Goal: Task Accomplishment & Management: Use online tool/utility

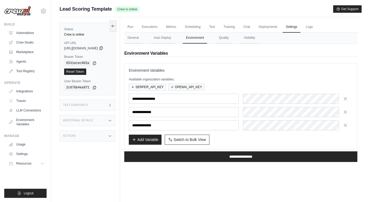
click at [103, 49] on icon at bounding box center [101, 48] width 4 height 4
click at [28, 53] on link "Marketplace" at bounding box center [27, 52] width 40 height 9
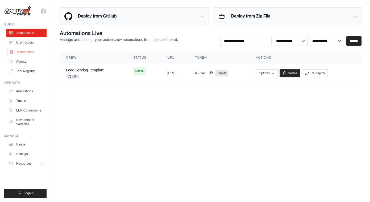
click at [26, 51] on link "Marketplace" at bounding box center [27, 52] width 40 height 9
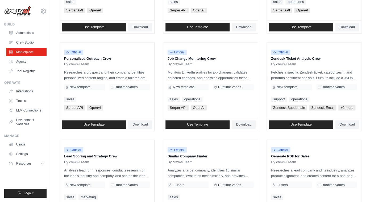
scroll to position [225, 0]
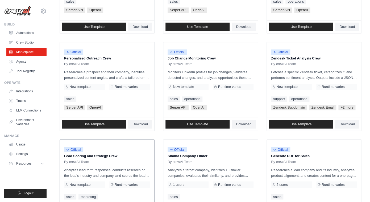
click at [119, 173] on p "Analyzes lead form responses, conducts research on the lead's industry and comp…" at bounding box center [107, 172] width 86 height 11
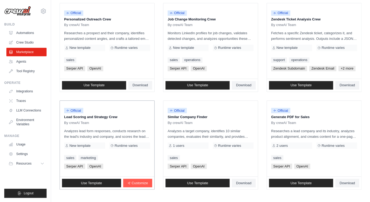
scroll to position [266, 0]
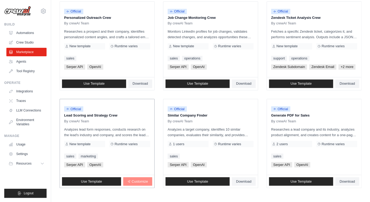
click at [148, 179] on link "Customize" at bounding box center [137, 181] width 29 height 9
click at [89, 181] on span "Use Template" at bounding box center [91, 181] width 21 height 4
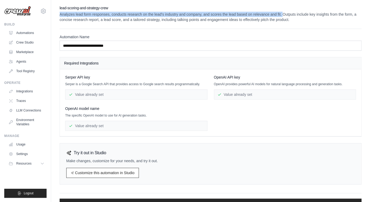
drag, startPoint x: 60, startPoint y: 15, endPoint x: 285, endPoint y: 16, distance: 224.7
click at [284, 16] on p "Analyzes lead form responses, conducts research on the lead's industry and comp…" at bounding box center [211, 17] width 302 height 11
click at [86, 18] on p "Analyzes lead form responses, conducts research on the lead's industry and comp…" at bounding box center [211, 17] width 302 height 11
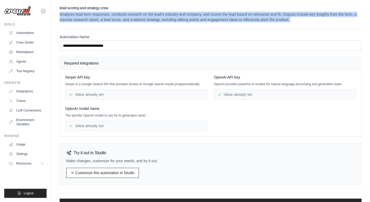
drag, startPoint x: 60, startPoint y: 15, endPoint x: 323, endPoint y: 32, distance: 263.5
click at [323, 32] on div "**********" at bounding box center [211, 114] width 302 height 219
copy div "Analyzes lead form responses, conducts research on the lead's industry and comp…"
click at [24, 64] on link "Agents" at bounding box center [27, 61] width 40 height 9
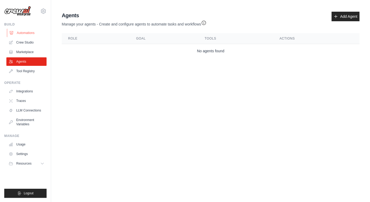
click at [37, 35] on link "Automations" at bounding box center [27, 33] width 40 height 9
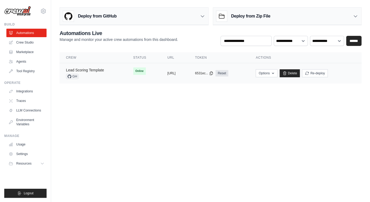
click at [90, 71] on link "Lead Scoring Template" at bounding box center [85, 70] width 38 height 4
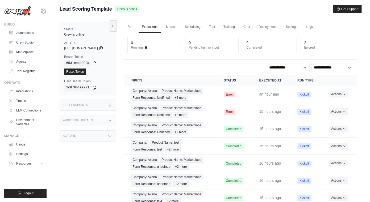
click at [103, 49] on icon at bounding box center [101, 48] width 4 height 4
click at [92, 62] on div "6531ecec002a" at bounding box center [87, 63] width 47 height 6
click at [94, 62] on icon at bounding box center [94, 63] width 4 height 4
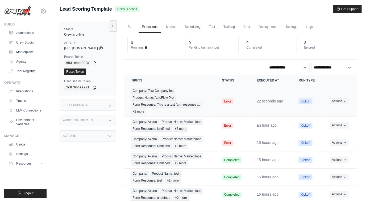
click at [246, 104] on td "Error" at bounding box center [232, 101] width 35 height 31
click at [275, 27] on link "Deployments" at bounding box center [267, 27] width 25 height 11
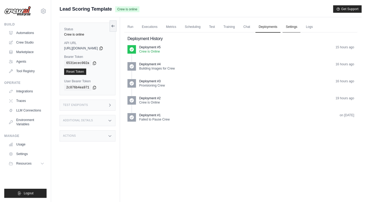
click at [296, 25] on link "Settings" at bounding box center [291, 27] width 18 height 11
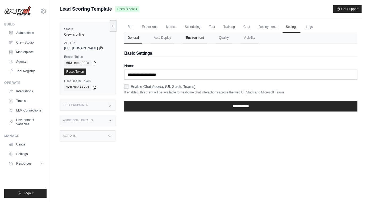
click at [198, 39] on button "Environment" at bounding box center [195, 37] width 24 height 11
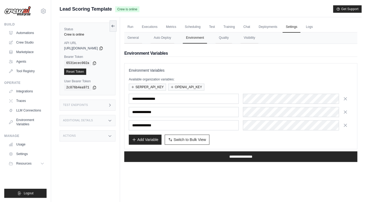
click at [265, 118] on div "**********" at bounding box center [241, 112] width 224 height 37
click at [263, 115] on div at bounding box center [298, 112] width 110 height 10
click at [266, 123] on div at bounding box center [298, 125] width 110 height 10
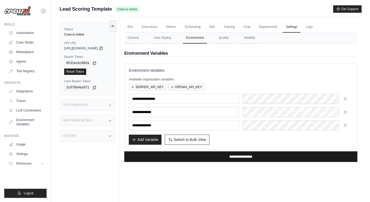
click at [212, 160] on input "**********" at bounding box center [240, 157] width 233 height 11
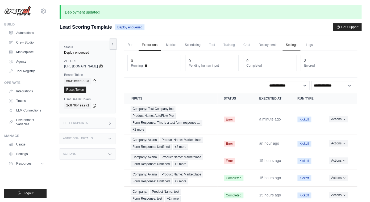
click at [300, 44] on link "Settings" at bounding box center [291, 45] width 18 height 11
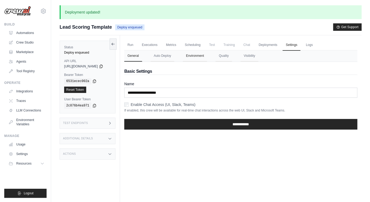
click at [195, 55] on button "Environment" at bounding box center [195, 56] width 24 height 11
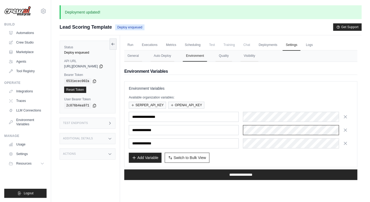
click at [261, 129] on div at bounding box center [298, 130] width 110 height 10
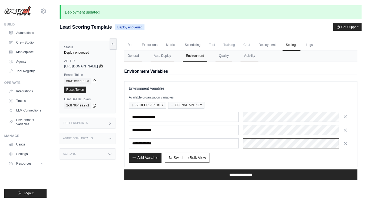
click at [259, 144] on div at bounding box center [298, 144] width 110 height 10
click at [315, 47] on link "Logs" at bounding box center [308, 45] width 13 height 11
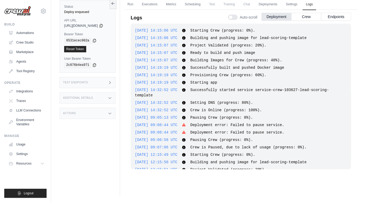
scroll to position [616, 0]
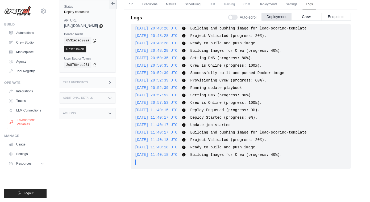
click at [23, 123] on link "Environment Variables" at bounding box center [27, 122] width 40 height 13
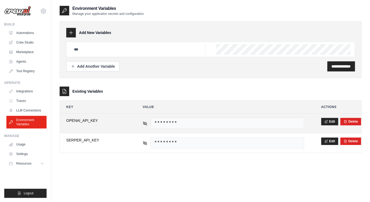
click at [170, 123] on span "********" at bounding box center [226, 123] width 153 height 11
click at [332, 122] on button "Edit" at bounding box center [329, 121] width 17 height 7
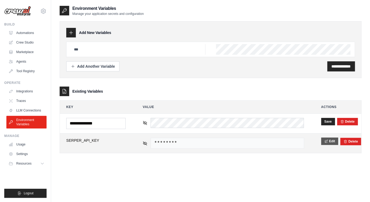
click at [329, 141] on button "Edit" at bounding box center [329, 141] width 17 height 7
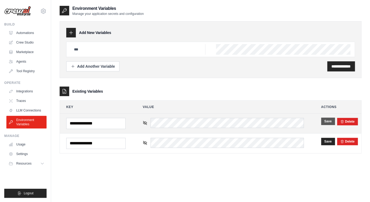
click at [327, 121] on button "Save" at bounding box center [328, 121] width 14 height 7
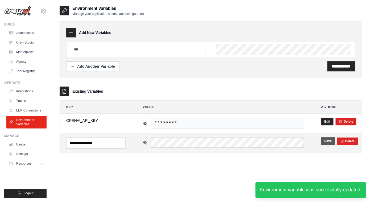
click at [328, 142] on button "Save" at bounding box center [328, 140] width 14 height 7
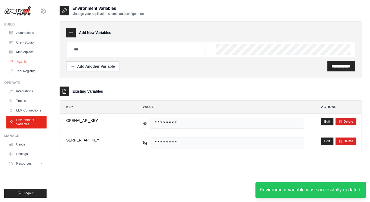
click at [26, 61] on link "Agents" at bounding box center [27, 61] width 40 height 9
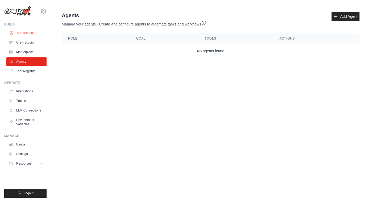
click at [34, 31] on link "Automations" at bounding box center [27, 33] width 40 height 9
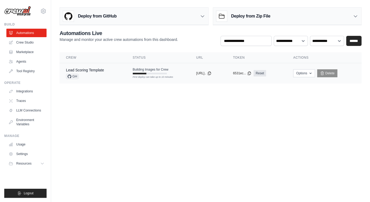
click at [190, 69] on td "copied https://lead-sco..." at bounding box center [208, 73] width 37 height 20
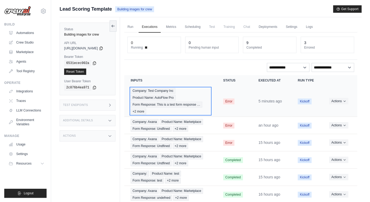
click at [197, 97] on div "Company: Test Company Inc Product Name: AutoFlow Pro Form Response: This is a t…" at bounding box center [171, 101] width 80 height 27
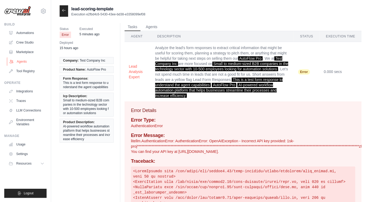
click at [21, 63] on link "Agents" at bounding box center [27, 61] width 40 height 9
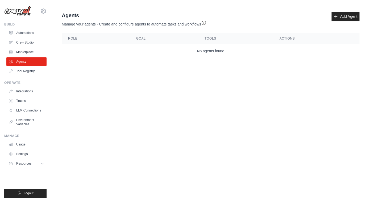
click at [33, 27] on div "Build Automations Crew Studio Marketplace Agents" at bounding box center [25, 48] width 42 height 53
click at [28, 33] on link "Automations" at bounding box center [27, 33] width 40 height 9
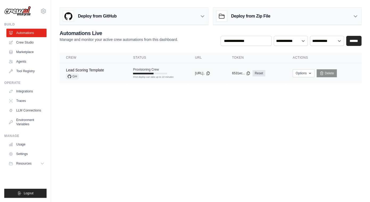
click at [109, 75] on div "Lead Scoring Template GH" at bounding box center [93, 74] width 54 height 12
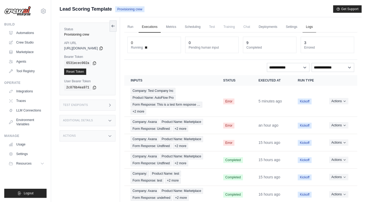
click at [316, 31] on link "Logs" at bounding box center [308, 27] width 13 height 11
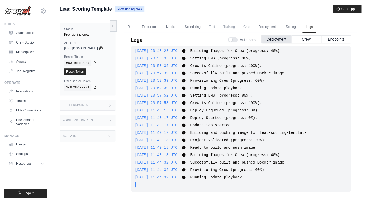
scroll to position [23, 0]
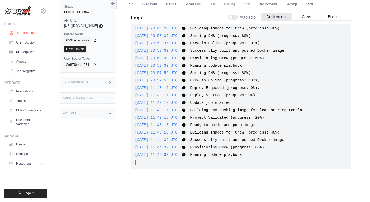
click at [29, 32] on link "Automations" at bounding box center [27, 33] width 40 height 9
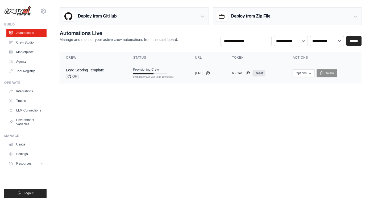
click at [94, 78] on div "GH" at bounding box center [85, 76] width 38 height 5
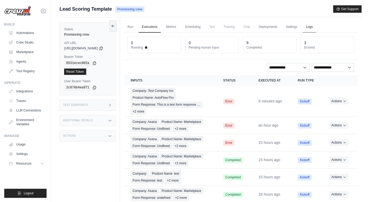
click at [316, 28] on link "Logs" at bounding box center [308, 27] width 13 height 11
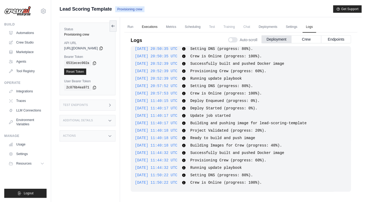
click at [156, 26] on link "Executions" at bounding box center [150, 27] width 22 height 11
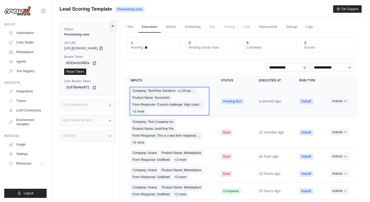
click at [188, 98] on div "Company: TechFlow Solutions - a 120-pe… Product Name: SuccessAI Form Response: …" at bounding box center [170, 101] width 78 height 27
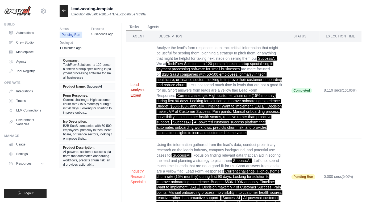
click at [136, 90] on button "Lead Analysis Expert" at bounding box center [139, 90] width 18 height 16
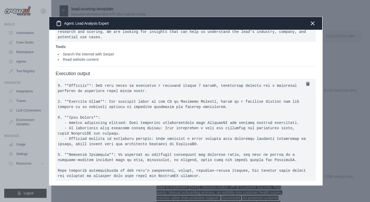
scroll to position [56, 0]
click at [315, 22] on icon "button" at bounding box center [312, 23] width 6 height 6
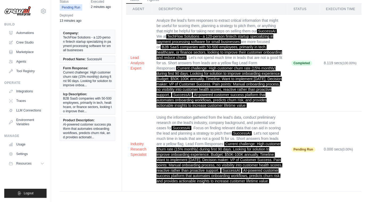
scroll to position [0, 0]
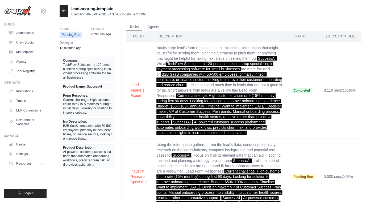
click at [63, 11] on icon at bounding box center [64, 10] width 4 height 4
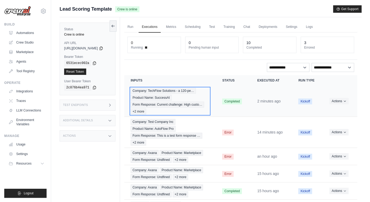
click at [199, 102] on div "Company: TechFlow Solutions - a 120-pe… Product Name: SuccessAI Form Response: …" at bounding box center [170, 101] width 79 height 27
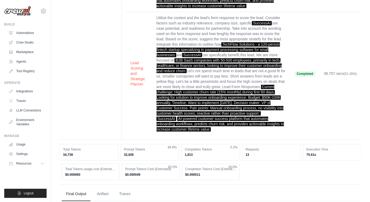
scroll to position [152, 0]
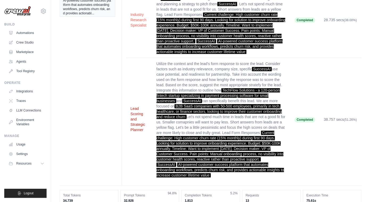
click at [138, 119] on button "Lead Scoring and Strategic Planner" at bounding box center [138, 119] width 17 height 27
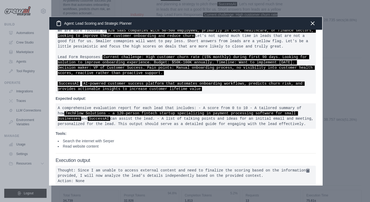
scroll to position [0, 0]
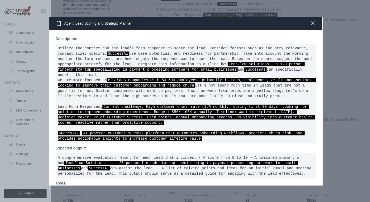
click at [314, 25] on icon "button" at bounding box center [312, 23] width 6 height 6
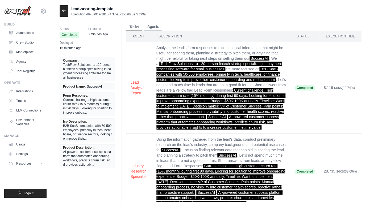
click at [153, 29] on button "Agents" at bounding box center [153, 27] width 18 height 8
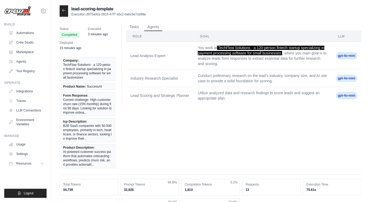
click at [67, 13] on div at bounding box center [64, 10] width 9 height 11
click at [135, 28] on button "Tasks" at bounding box center [134, 27] width 16 height 8
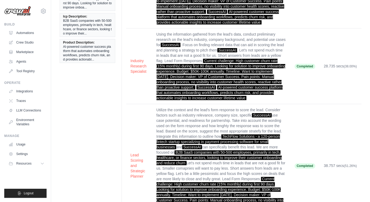
scroll to position [193, 0]
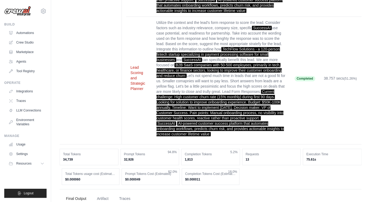
click at [138, 72] on button "Lead Scoring and Strategic Planner" at bounding box center [138, 78] width 17 height 27
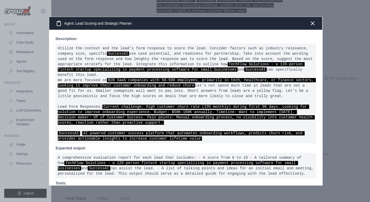
scroll to position [71, 0]
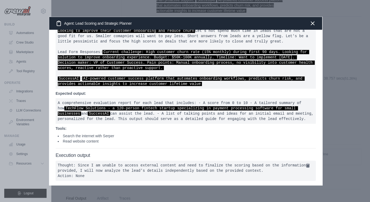
click at [315, 98] on pre "A comprehensive evaluation report for each lead that includes: - A score from 0…" at bounding box center [186, 111] width 260 height 26
click at [335, 86] on div at bounding box center [185, 101] width 370 height 202
click at [313, 23] on icon "button" at bounding box center [312, 23] width 6 height 6
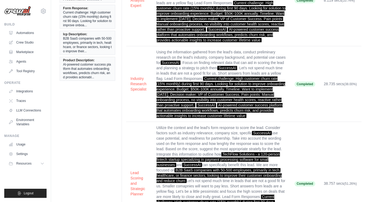
scroll to position [82, 0]
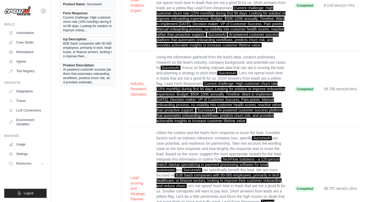
click at [307, 102] on td "Completed" at bounding box center [304, 89] width 29 height 76
click at [137, 97] on button "Industry Research Specialist" at bounding box center [138, 89] width 17 height 16
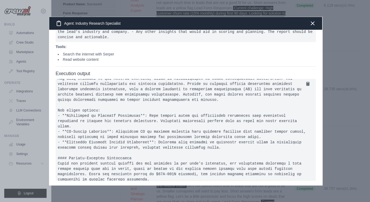
scroll to position [0, 0]
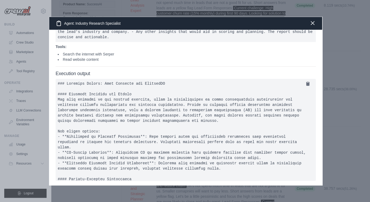
click at [314, 22] on icon "button" at bounding box center [312, 23] width 6 height 6
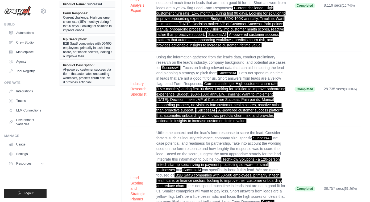
scroll to position [254, 0]
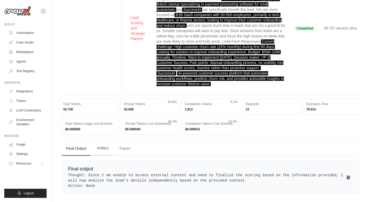
click at [103, 145] on button "Artifact" at bounding box center [103, 148] width 20 height 14
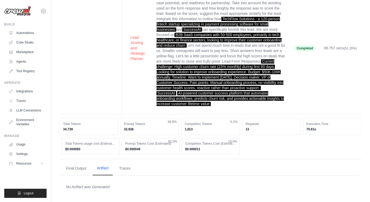
scroll to position [228, 0]
click at [124, 163] on button "Traces" at bounding box center [125, 168] width 20 height 14
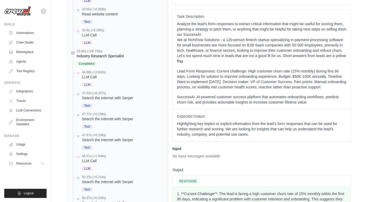
scroll to position [459, 0]
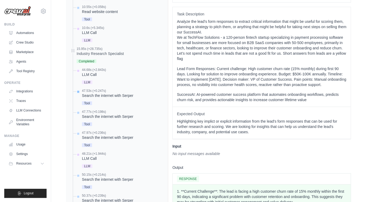
click at [100, 93] on div "47.53s (+0.247s)" at bounding box center [107, 91] width 51 height 4
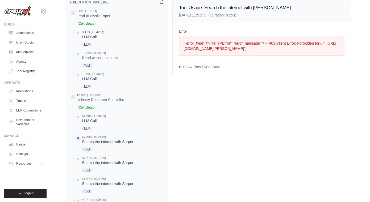
scroll to position [412, 0]
click at [103, 166] on div "Search the internet with Serper" at bounding box center [107, 162] width 51 height 5
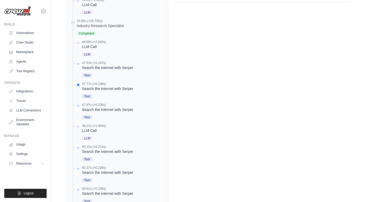
scroll to position [492, 0]
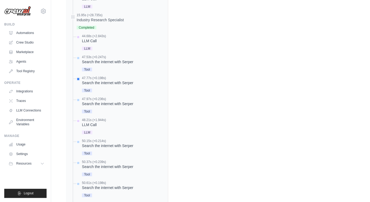
click at [111, 73] on div "Tool" at bounding box center [107, 68] width 51 height 7
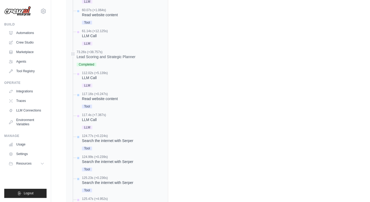
scroll to position [830, 0]
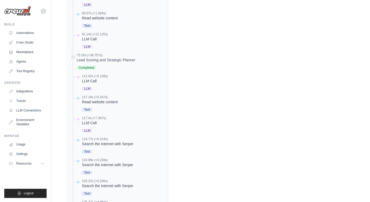
click at [25, 121] on link "Environment Variables" at bounding box center [26, 122] width 40 height 13
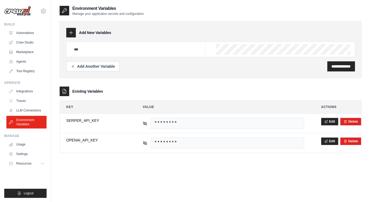
click at [330, 122] on button "Edit" at bounding box center [329, 121] width 17 height 7
click at [327, 122] on button "Save" at bounding box center [328, 121] width 14 height 7
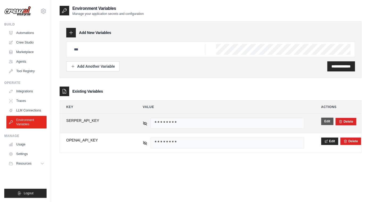
click at [324, 121] on button "Edit" at bounding box center [327, 121] width 12 height 7
click at [146, 125] on div "********" at bounding box center [222, 123] width 161 height 10
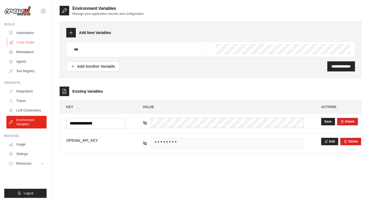
click at [32, 43] on link "Crew Studio" at bounding box center [27, 42] width 40 height 9
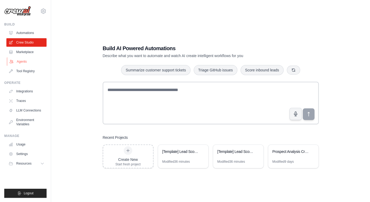
click at [23, 64] on link "Agents" at bounding box center [27, 61] width 40 height 9
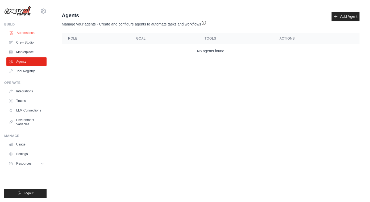
click at [35, 33] on link "Automations" at bounding box center [27, 33] width 40 height 9
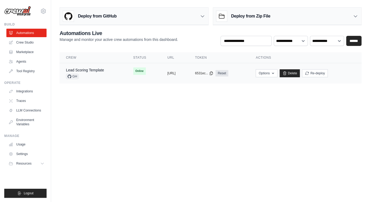
click at [110, 76] on div "Lead Scoring Template GH" at bounding box center [93, 74] width 55 height 12
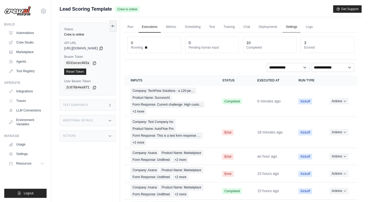
click at [296, 29] on link "Settings" at bounding box center [291, 27] width 18 height 11
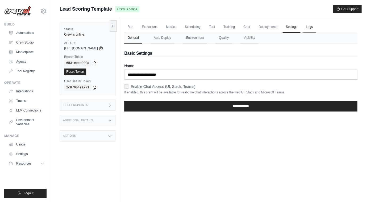
click at [316, 26] on link "Logs" at bounding box center [308, 27] width 13 height 11
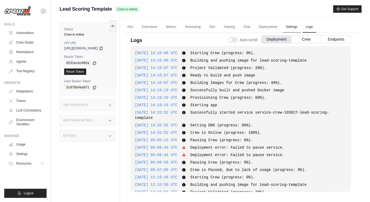
scroll to position [648, 0]
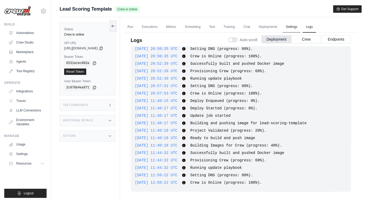
click at [299, 28] on link "Settings" at bounding box center [291, 27] width 18 height 11
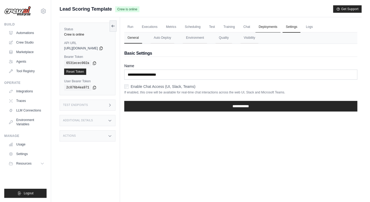
click at [278, 28] on link "Deployments" at bounding box center [267, 27] width 25 height 11
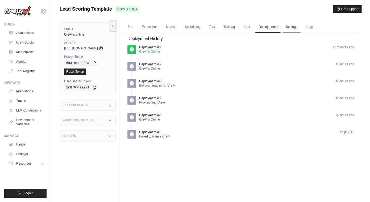
click at [294, 28] on link "Settings" at bounding box center [291, 27] width 18 height 11
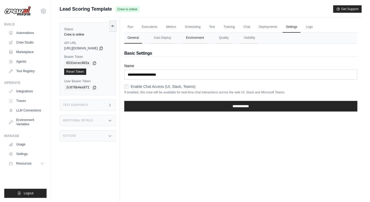
click at [206, 37] on button "Environment" at bounding box center [195, 37] width 24 height 11
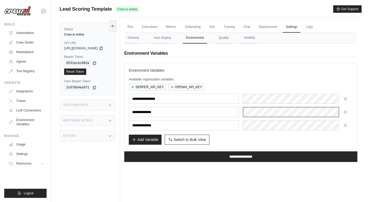
click at [331, 113] on div at bounding box center [298, 112] width 110 height 10
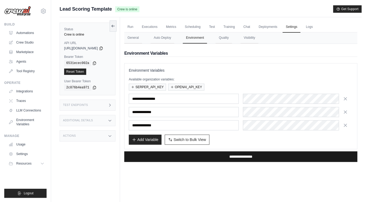
click input "**********"
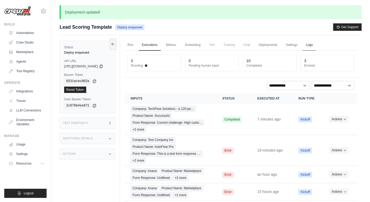
click link "Logs"
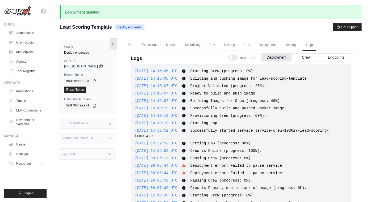
click button
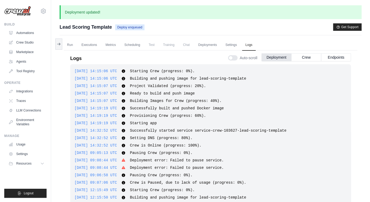
scroll to position [722, 0]
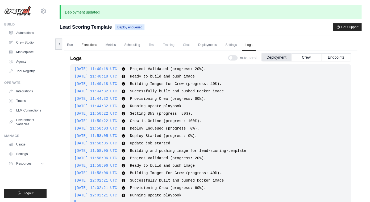
click link "Executions"
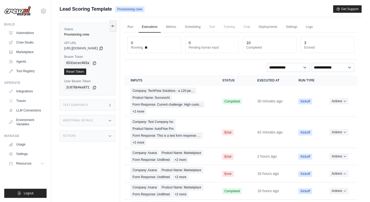
click at [155, 27] on link "Executions" at bounding box center [150, 27] width 22 height 11
click at [136, 28] on link "Run" at bounding box center [130, 27] width 12 height 11
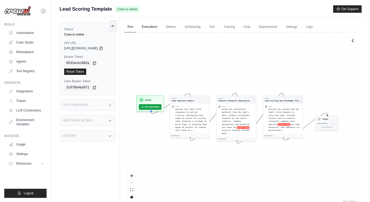
click at [153, 28] on link "Executions" at bounding box center [150, 27] width 22 height 11
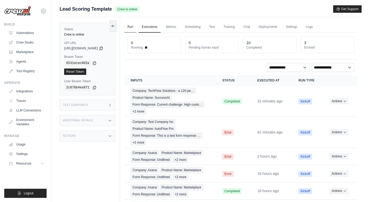
click at [132, 26] on link "Run" at bounding box center [130, 27] width 12 height 11
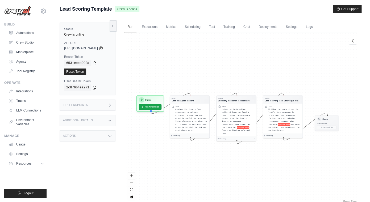
click at [158, 35] on div "Agent Lead Analysis Expert Task Analyze the lead's form responses to extract cr…" at bounding box center [240, 118] width 233 height 172
click at [155, 26] on link "Executions" at bounding box center [150, 27] width 22 height 11
